Goal: Information Seeking & Learning: Learn about a topic

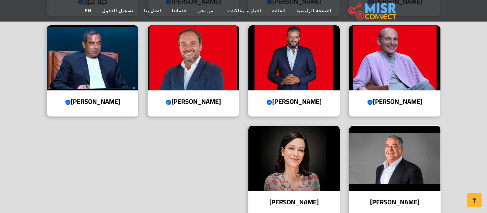
scroll to position [368, 0]
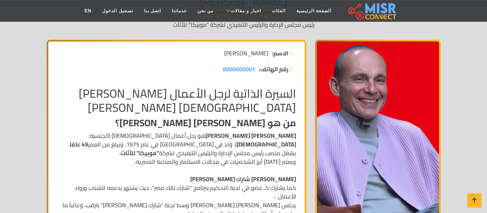
scroll to position [110, 0]
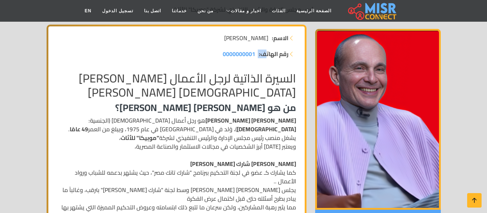
drag, startPoint x: 229, startPoint y: 52, endPoint x: 265, endPoint y: 55, distance: 36.6
click at [267, 53] on li "رقم الهاتف: 0000000001" at bounding box center [176, 53] width 239 height 9
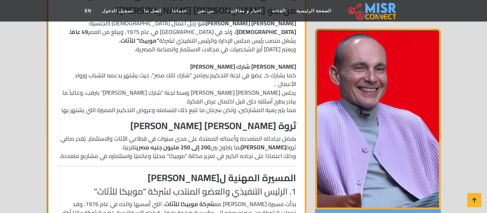
scroll to position [221, 0]
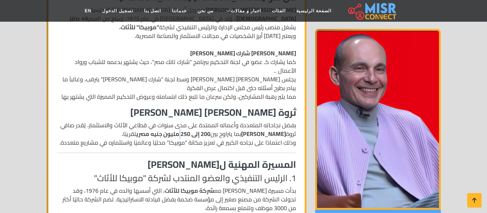
drag, startPoint x: 188, startPoint y: 126, endPoint x: 198, endPoint y: 126, distance: 10.1
click at [198, 128] on strong "200 إلى 250 مليون جنيه مصري" at bounding box center [173, 133] width 74 height 11
drag, startPoint x: 191, startPoint y: 124, endPoint x: 199, endPoint y: 125, distance: 8.0
click at [199, 128] on strong "200 إلى 250 مليون جنيه مصري" at bounding box center [173, 133] width 74 height 11
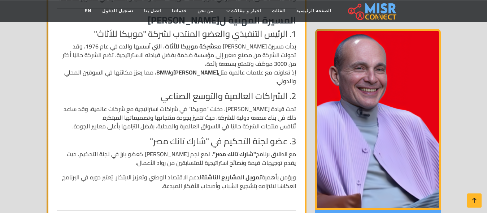
scroll to position [368, 0]
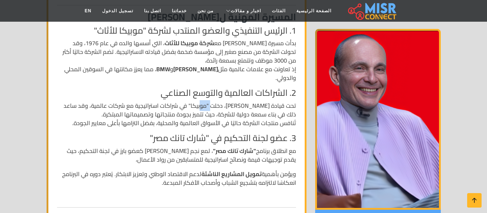
drag, startPoint x: 214, startPoint y: 98, endPoint x: 207, endPoint y: 98, distance: 7.2
click at [207, 101] on p "تحت قيادة محمد فاروق، دخلت "موبيكا" في شراكات استراتيجية مع شركات عالمية، وقد س…" at bounding box center [176, 114] width 239 height 26
drag, startPoint x: 222, startPoint y: 98, endPoint x: 212, endPoint y: 98, distance: 9.7
click at [212, 101] on p "تحت قيادة محمد فاروق، دخلت "موبيكا" في شراكات استراتيجية مع شركات عالمية، وقد س…" at bounding box center [176, 114] width 239 height 26
drag, startPoint x: 211, startPoint y: 35, endPoint x: 177, endPoint y: 36, distance: 33.6
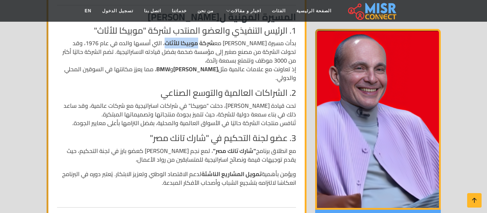
click at [177, 38] on strong "شركة موبيكا للأثاث" at bounding box center [189, 43] width 49 height 11
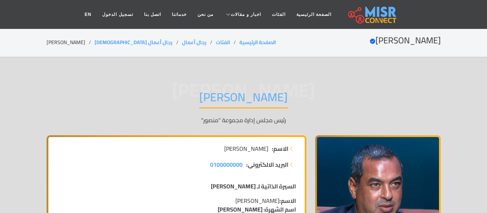
scroll to position [74, 0]
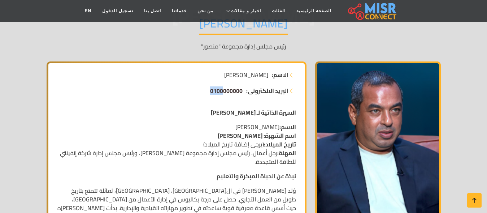
drag, startPoint x: 208, startPoint y: 92, endPoint x: 222, endPoint y: 92, distance: 14.1
click at [222, 92] on li "البريد الالكتروني: 0100000000" at bounding box center [176, 90] width 239 height 9
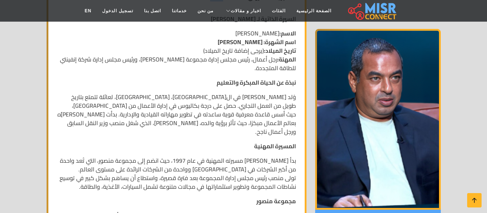
scroll to position [184, 0]
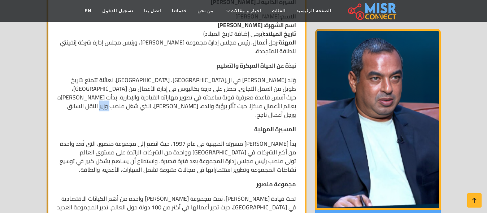
drag, startPoint x: 130, startPoint y: 109, endPoint x: 115, endPoint y: 109, distance: 15.2
click at [115, 109] on p "وُلد [PERSON_NAME] في ال[GEOGRAPHIC_DATA]، [GEOGRAPHIC_DATA]، لعائلة تتمتع بتار…" at bounding box center [176, 96] width 239 height 43
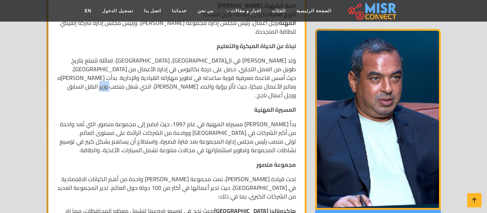
scroll to position [221, 0]
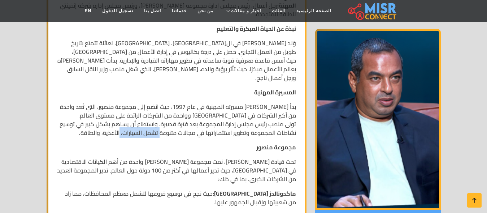
drag, startPoint x: 159, startPoint y: 123, endPoint x: 121, endPoint y: 127, distance: 38.5
click at [121, 127] on p "بدأ [PERSON_NAME] مسيرته المهنية في عام 1997، حيث انضم إلى مجموعة منصور، التي ت…" at bounding box center [176, 119] width 239 height 35
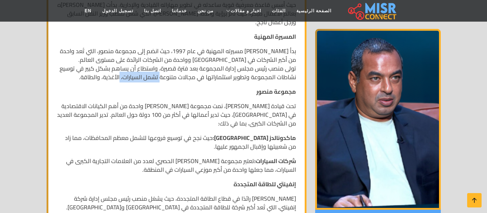
scroll to position [295, 0]
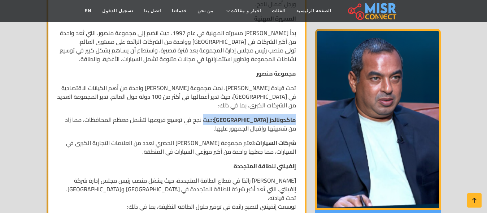
drag, startPoint x: 296, startPoint y: 108, endPoint x: 248, endPoint y: 114, distance: 47.7
click at [248, 115] on p "ماكدونالدز مصر: حيث نجح في توسيع فروعها لتشمل معظم المحافظات، مما زاد من شعبيته…" at bounding box center [176, 123] width 239 height 17
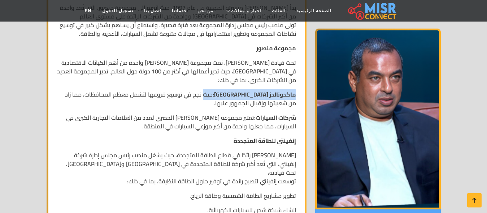
scroll to position [331, 0]
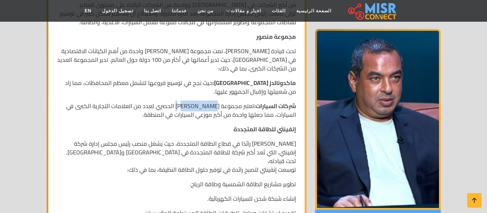
click at [187, 101] on p "شركات السيارات: تعتبر مجموعة [PERSON_NAME] الحصري لعدد من العلامات التجارية الك…" at bounding box center [176, 109] width 239 height 17
drag, startPoint x: 219, startPoint y: 97, endPoint x: 180, endPoint y: 99, distance: 39.0
click at [180, 101] on p "شركات السيارات: تعتبر مجموعة [PERSON_NAME] الحصري لعدد من العلامات التجارية الك…" at bounding box center [176, 109] width 239 height 17
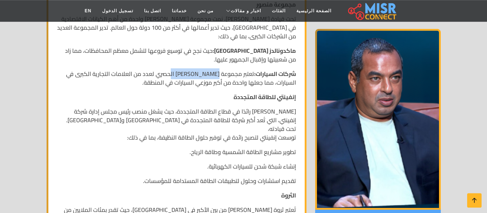
scroll to position [405, 0]
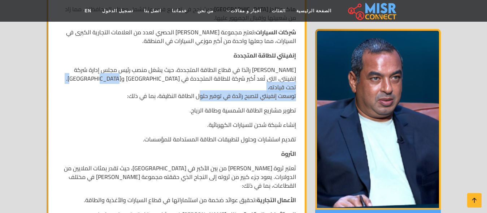
drag, startPoint x: 195, startPoint y: 73, endPoint x: 122, endPoint y: 73, distance: 72.6
click at [122, 73] on p "[PERSON_NAME] رائدًا في قطاع الطاقة المتجددة، حيث يشغل منصب رئيس مجلس إدارة شرك…" at bounding box center [176, 82] width 239 height 35
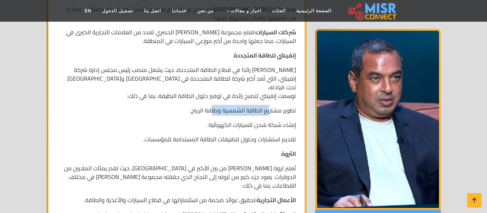
drag, startPoint x: 268, startPoint y: 92, endPoint x: 212, endPoint y: 96, distance: 56.5
click at [212, 106] on p "تطوير مشاريع الطاقة الشمسية وطاقة الرياح." at bounding box center [176, 110] width 239 height 9
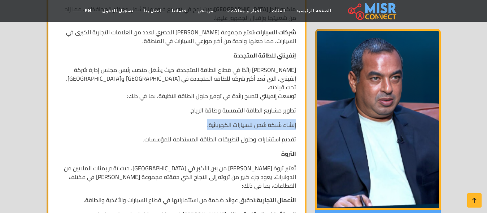
drag, startPoint x: 296, startPoint y: 107, endPoint x: 202, endPoint y: 111, distance: 93.9
click at [202, 111] on div "السيرة الذاتية لـ [PERSON_NAME]اسم: [PERSON_NAME] اسم الشهرة: [PERSON_NAME] تار…" at bounding box center [177, 133] width 248 height 725
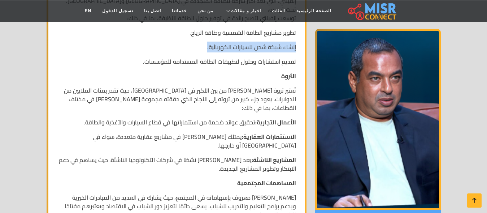
scroll to position [515, 0]
